Goal: Check status: Check status

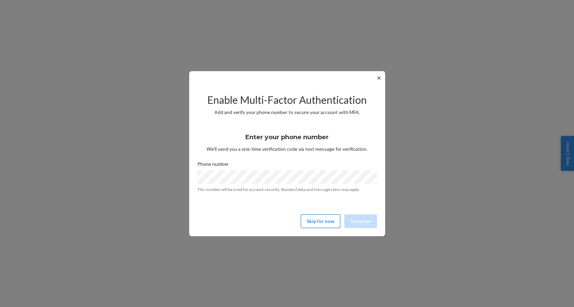
click at [319, 221] on button "Skip for now" at bounding box center [320, 221] width 39 height 14
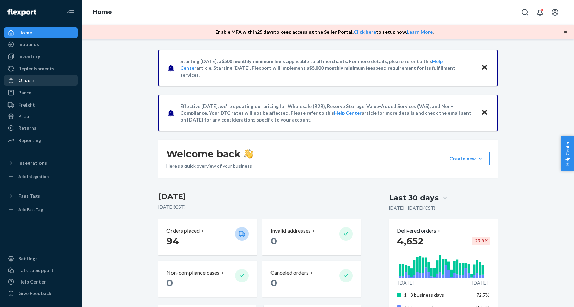
click at [29, 78] on div "Orders" at bounding box center [26, 80] width 16 height 7
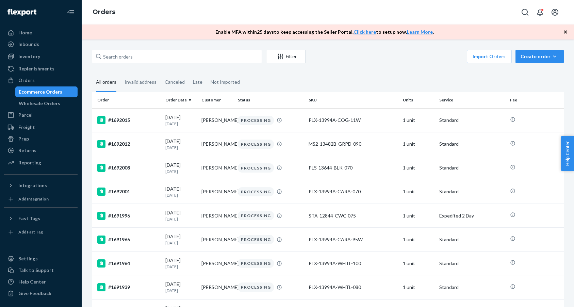
click at [123, 64] on div "Filter Import Orders Create order Ecommerce order Removal order" at bounding box center [328, 57] width 472 height 15
click at [119, 58] on input "text" at bounding box center [177, 57] width 170 height 14
paste input "#1670908"
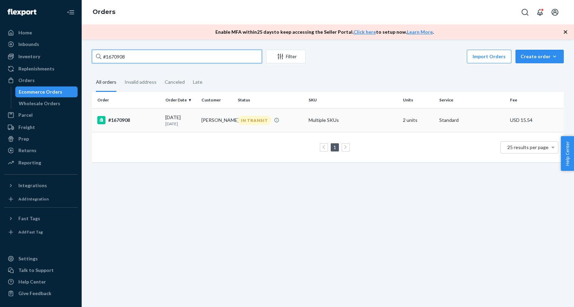
type input "#1670908"
click at [184, 117] on div "[DATE] [DATE]" at bounding box center [180, 120] width 31 height 13
